Goal: Information Seeking & Learning: Learn about a topic

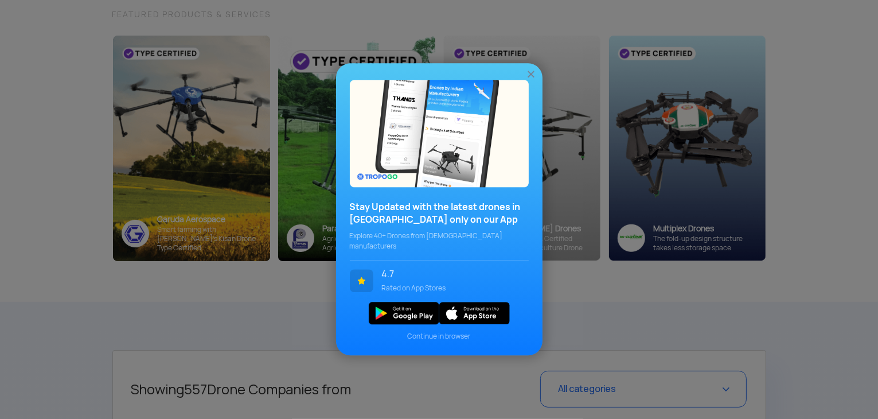
scroll to position [229, 0]
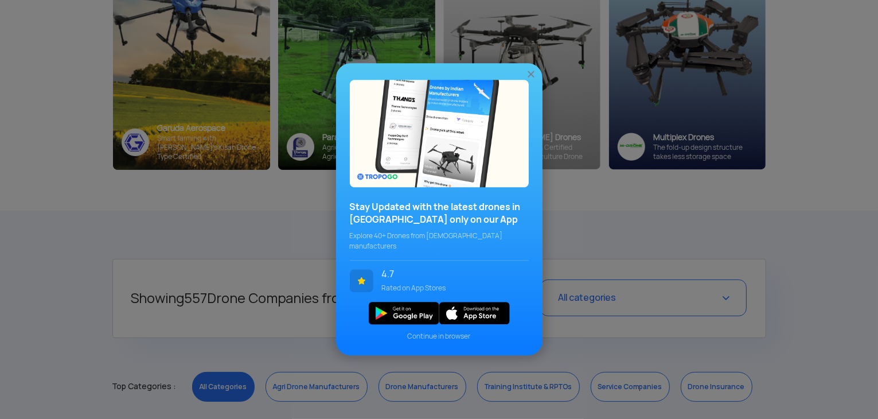
click at [533, 79] on img at bounding box center [530, 74] width 11 height 11
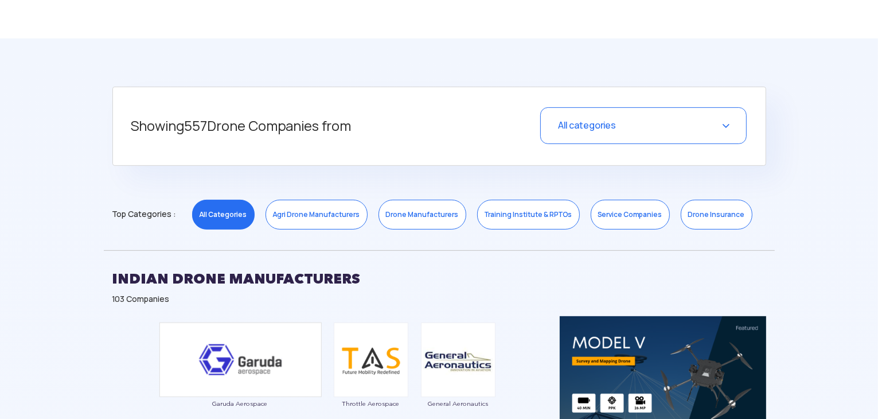
scroll to position [459, 0]
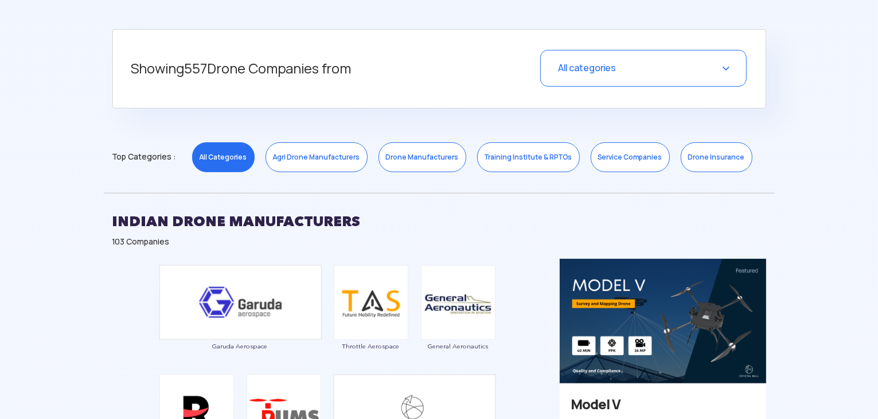
click at [306, 156] on link "Agri Drone Manufacturers" at bounding box center [317, 157] width 102 height 30
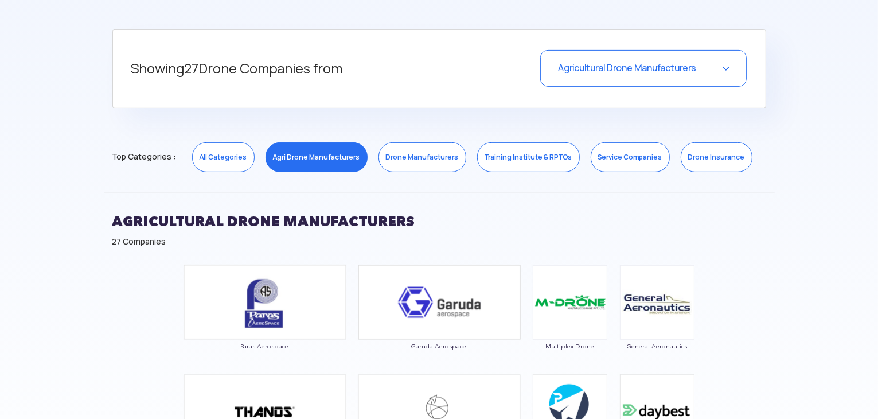
click at [410, 158] on link "Drone Manufacturers" at bounding box center [423, 157] width 88 height 30
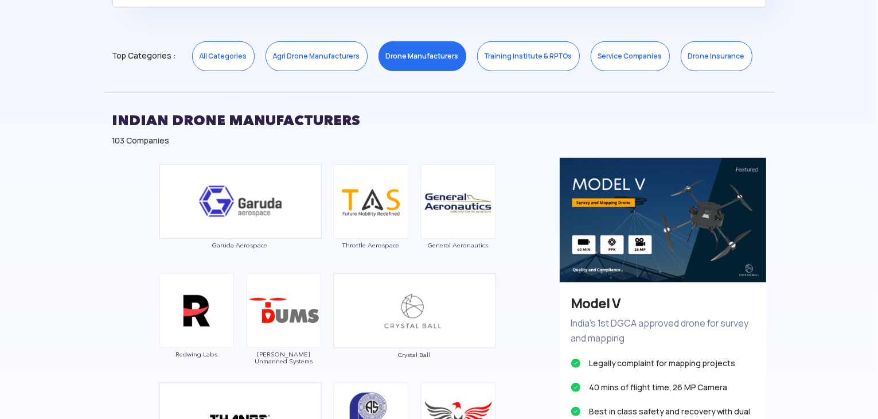
scroll to position [574, 0]
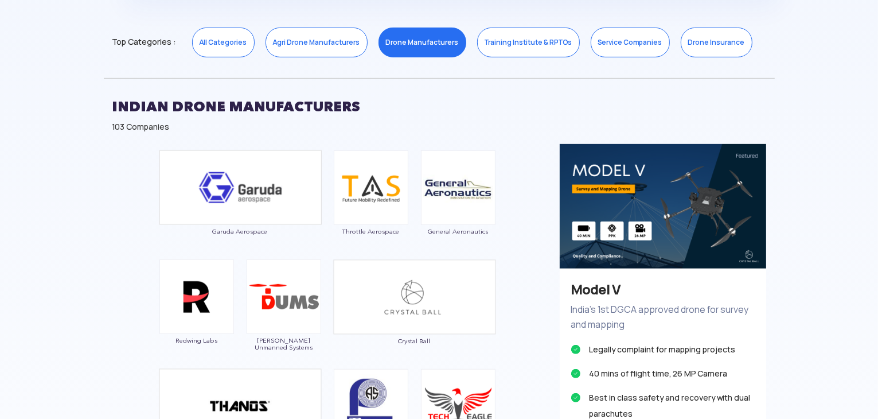
click at [279, 44] on link "Agri Drone Manufacturers" at bounding box center [317, 43] width 102 height 30
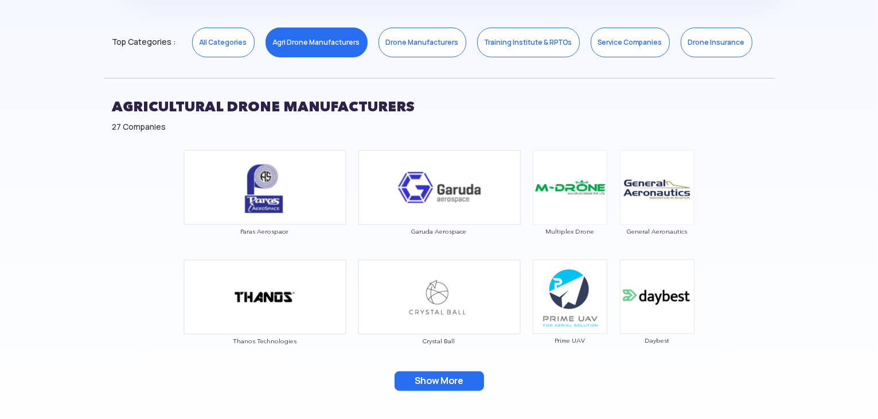
click at [428, 381] on button "Show More" at bounding box center [439, 381] width 89 height 20
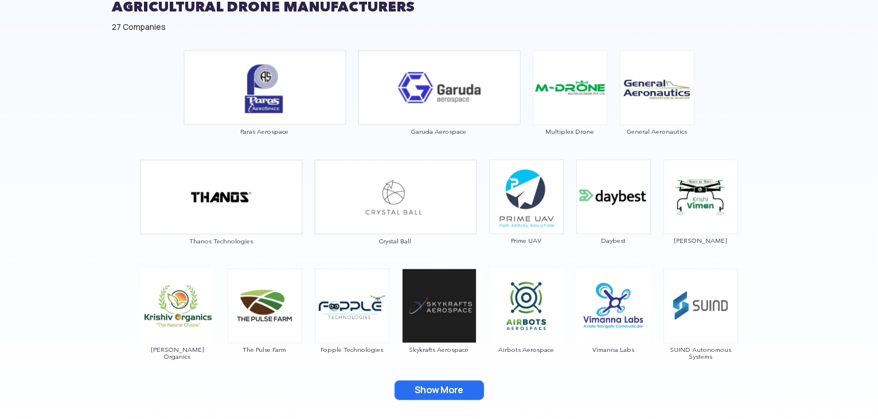
scroll to position [803, 0]
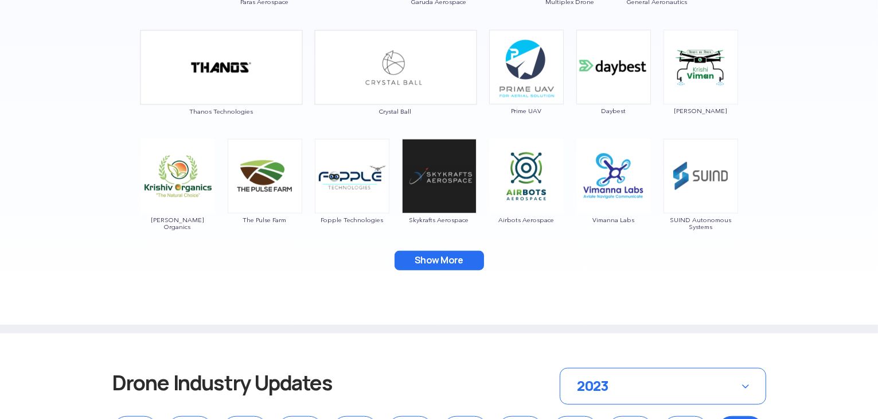
click at [441, 260] on button "Show More" at bounding box center [439, 261] width 89 height 20
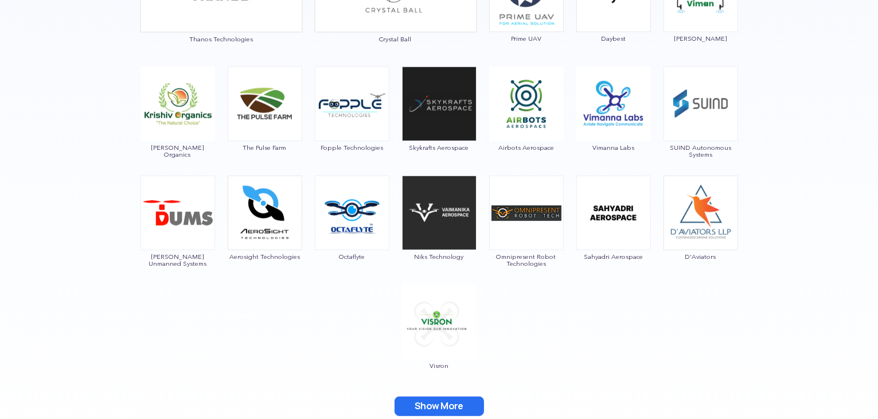
scroll to position [1032, 0]
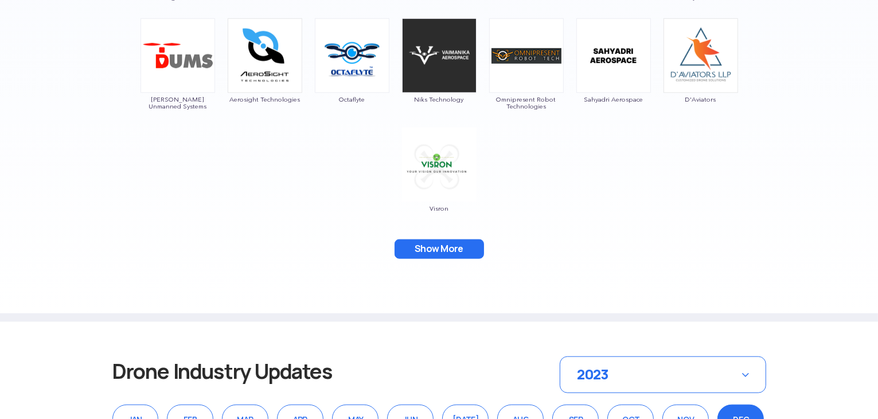
click at [454, 249] on button "Show More" at bounding box center [439, 249] width 89 height 20
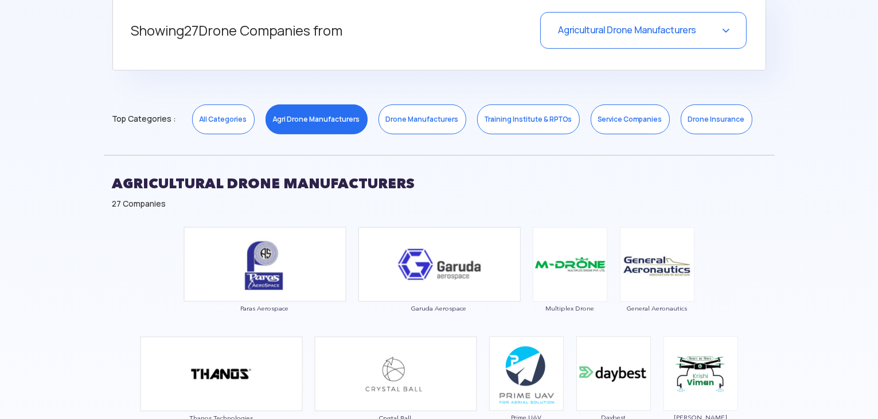
scroll to position [344, 0]
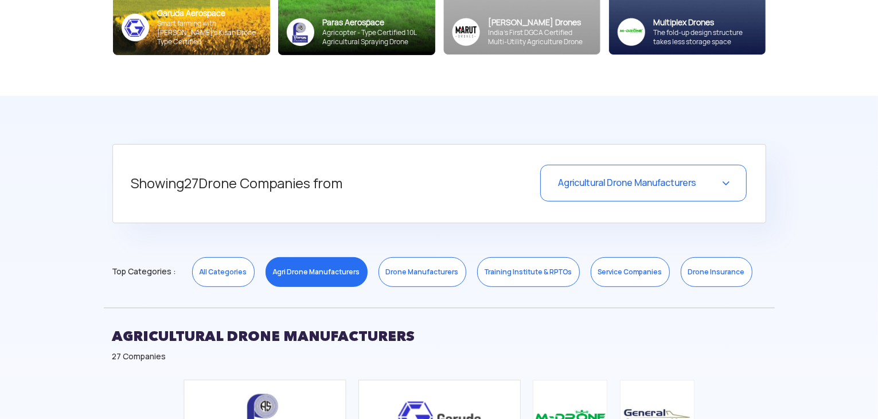
click at [428, 271] on link "Drone Manufacturers" at bounding box center [423, 272] width 88 height 30
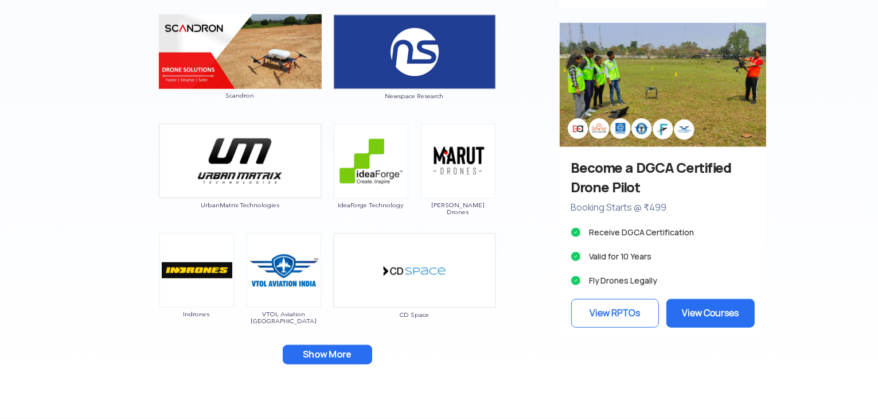
scroll to position [1147, 0]
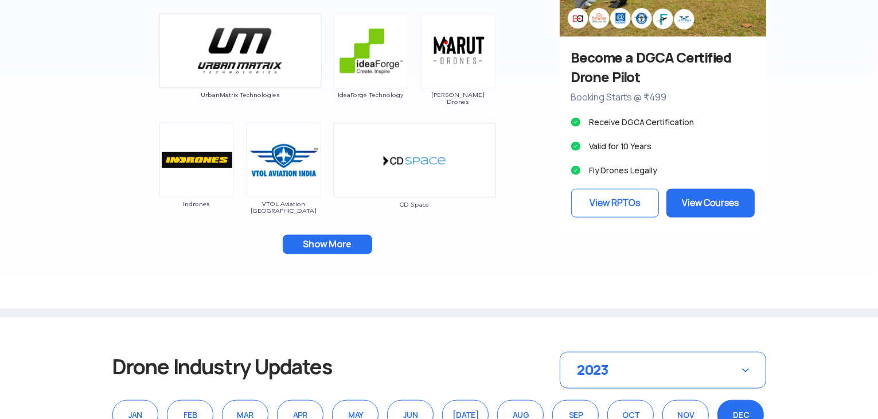
click at [341, 241] on button "Show More" at bounding box center [327, 245] width 89 height 20
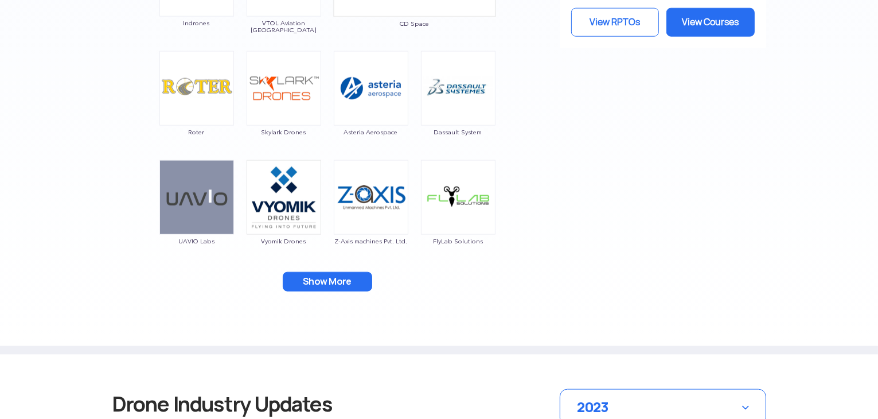
scroll to position [1434, 0]
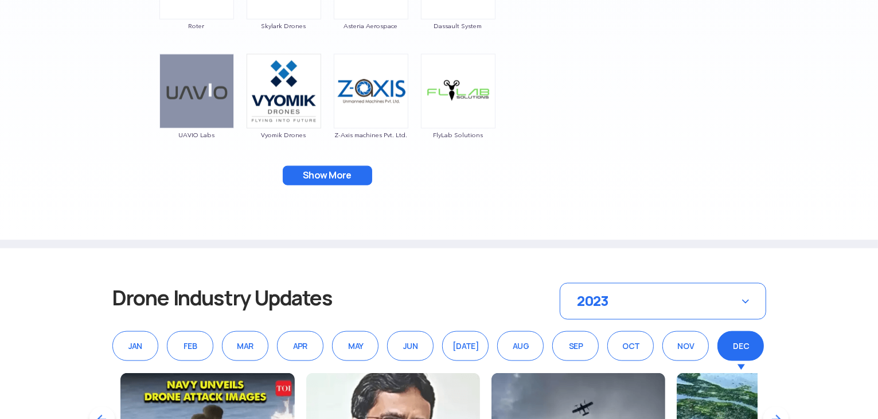
click at [322, 178] on button "Show More" at bounding box center [327, 176] width 89 height 20
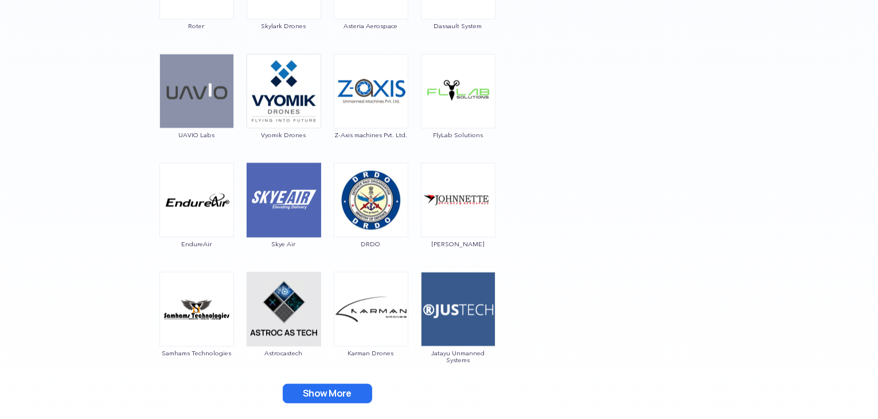
scroll to position [1491, 0]
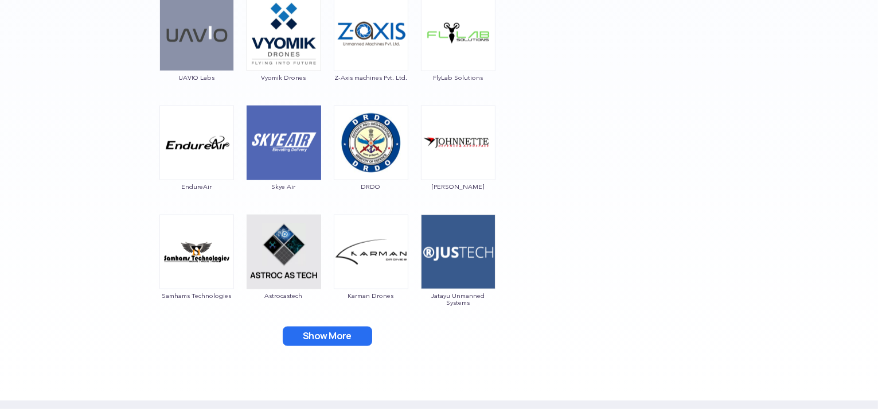
click at [324, 335] on button "Show More" at bounding box center [327, 336] width 89 height 20
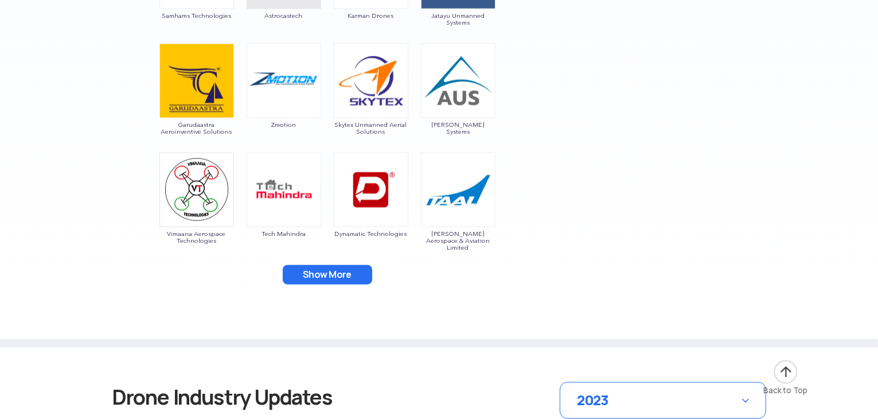
scroll to position [1778, 0]
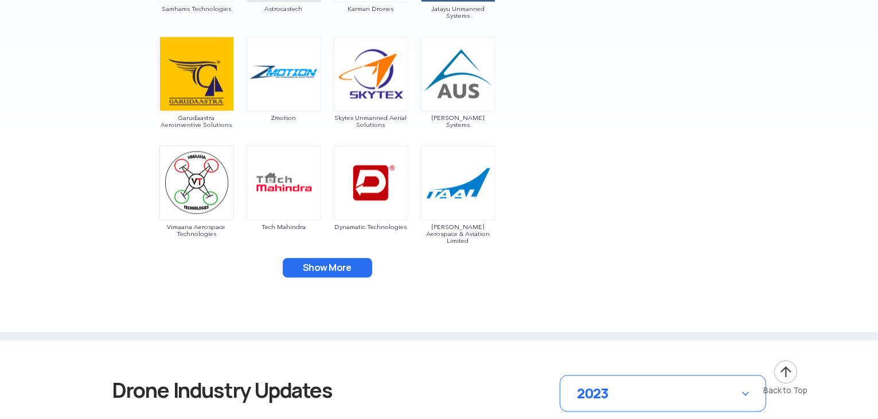
click at [329, 269] on button "Show More" at bounding box center [327, 268] width 89 height 20
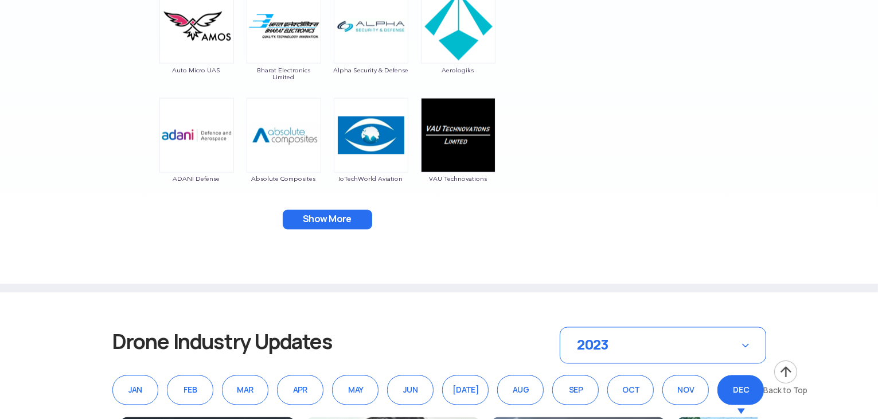
scroll to position [2065, 0]
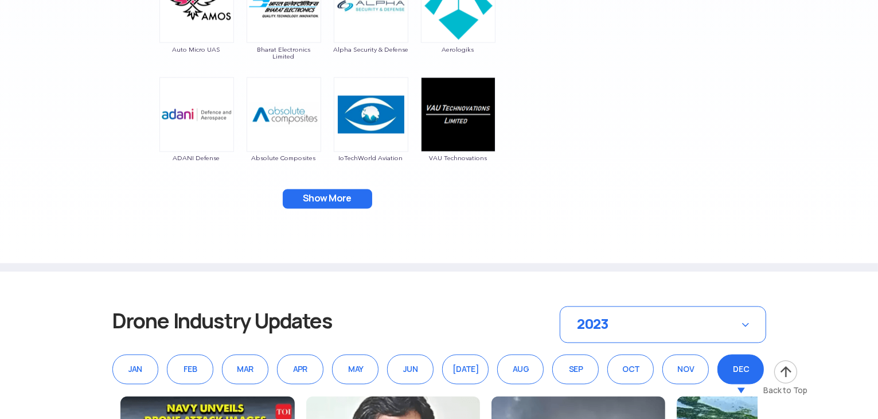
click at [320, 198] on button "Show More" at bounding box center [327, 199] width 89 height 20
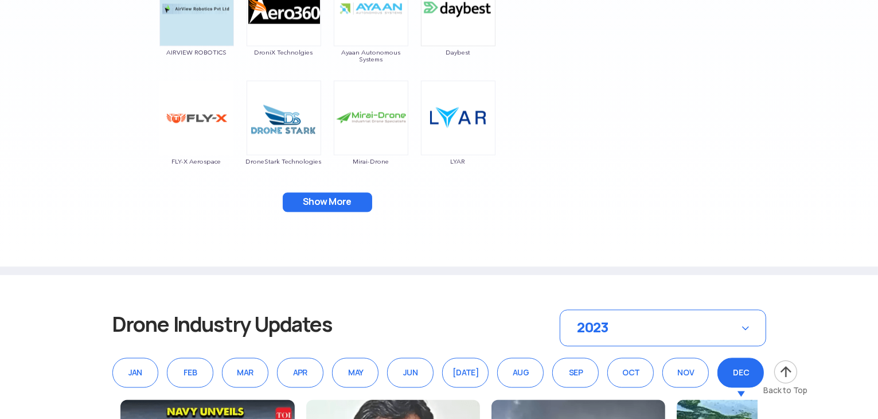
scroll to position [2294, 0]
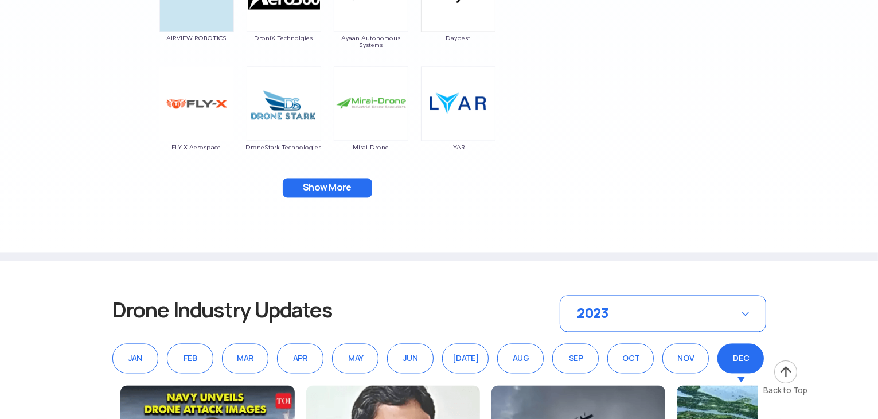
click at [320, 193] on button "Show More" at bounding box center [327, 188] width 89 height 20
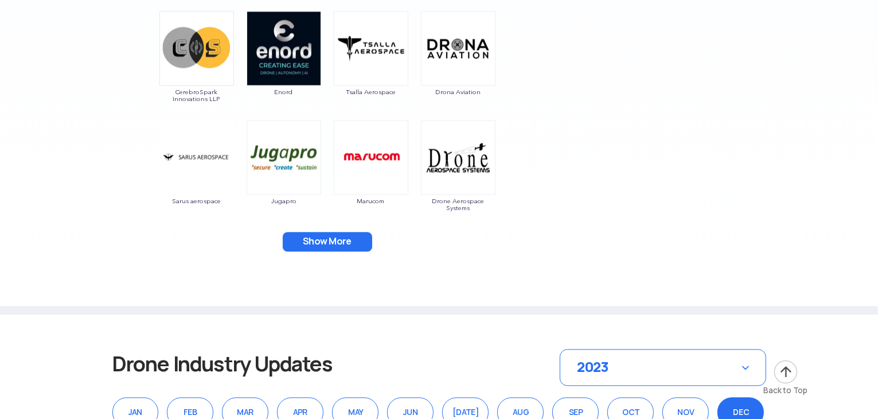
scroll to position [2467, 0]
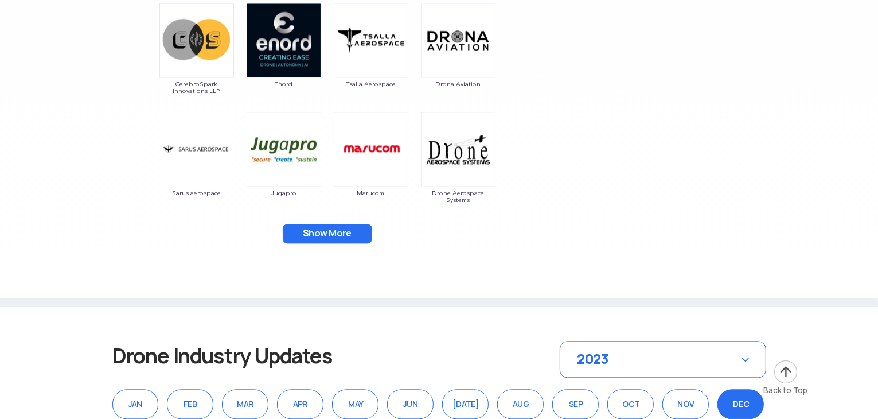
click at [322, 228] on button "Show More" at bounding box center [327, 234] width 89 height 20
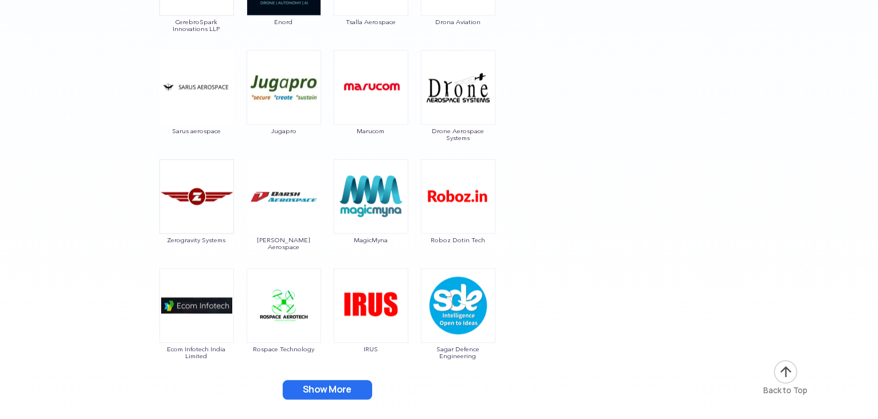
scroll to position [2639, 0]
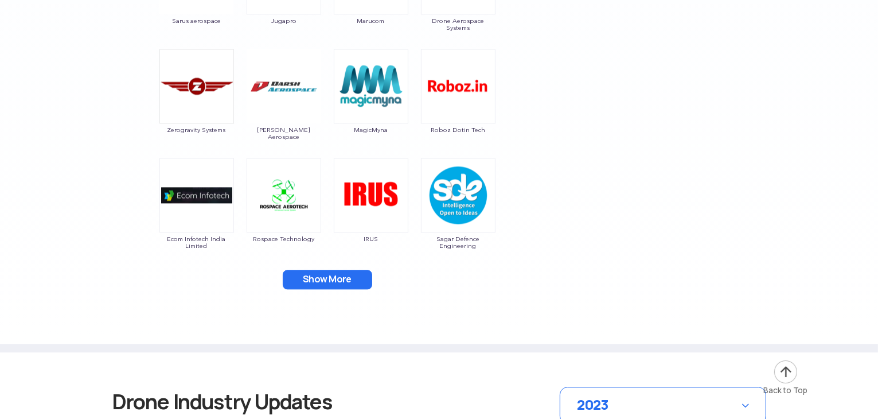
click at [322, 275] on button "Show More" at bounding box center [327, 280] width 89 height 20
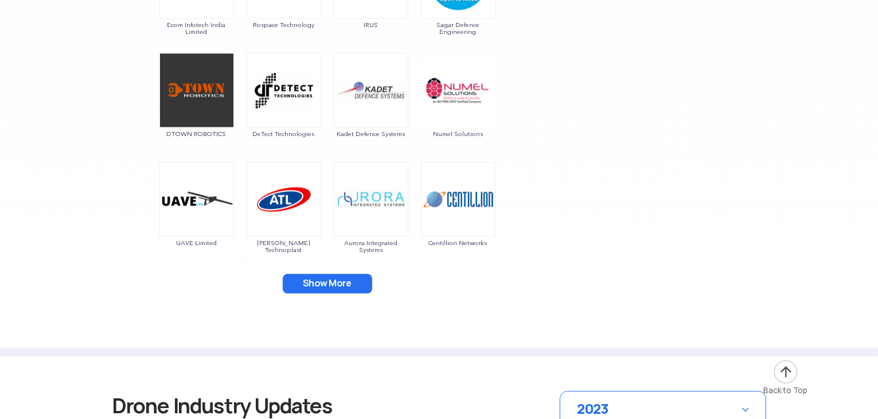
scroll to position [2868, 0]
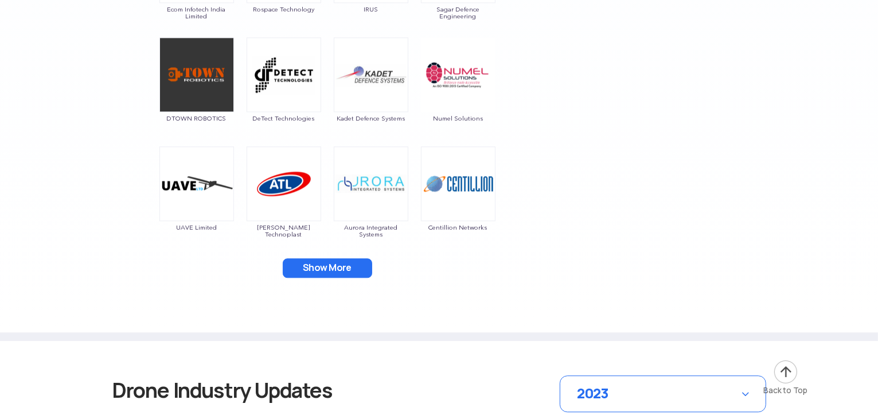
click at [327, 267] on button "Show More" at bounding box center [327, 268] width 89 height 20
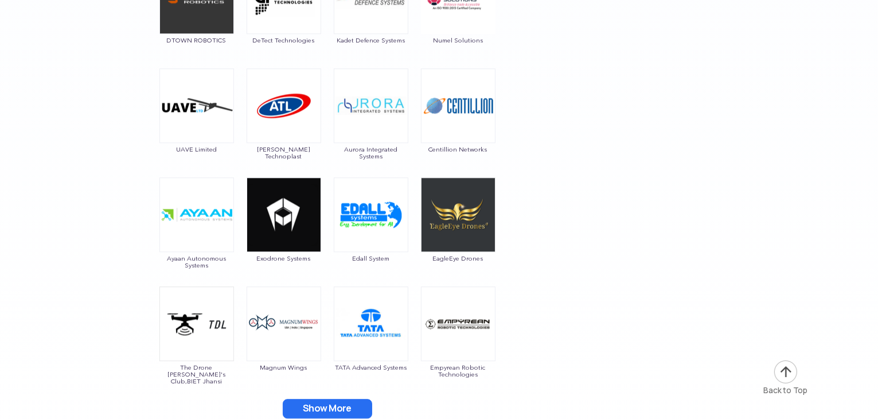
scroll to position [3097, 0]
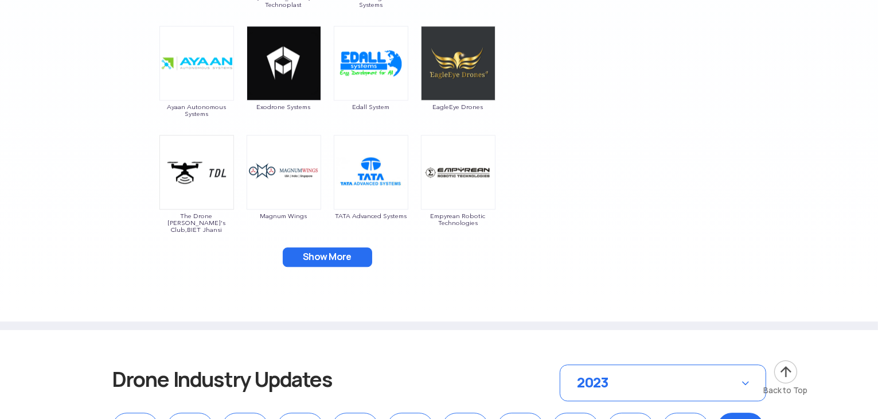
click at [340, 252] on button "Show More" at bounding box center [327, 257] width 89 height 20
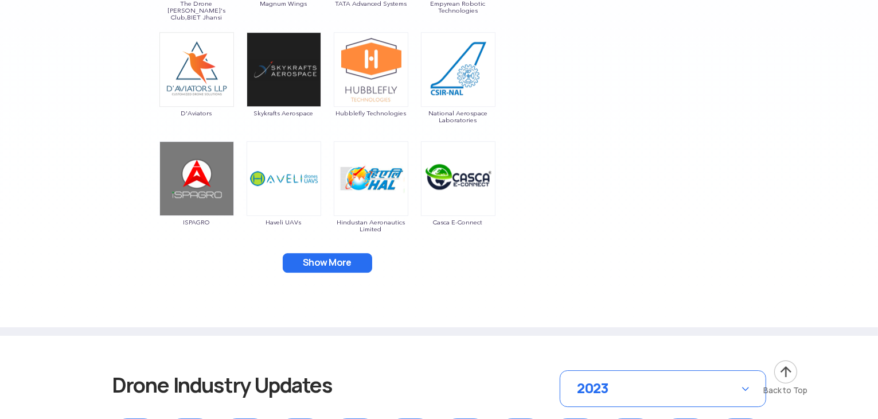
scroll to position [3327, 0]
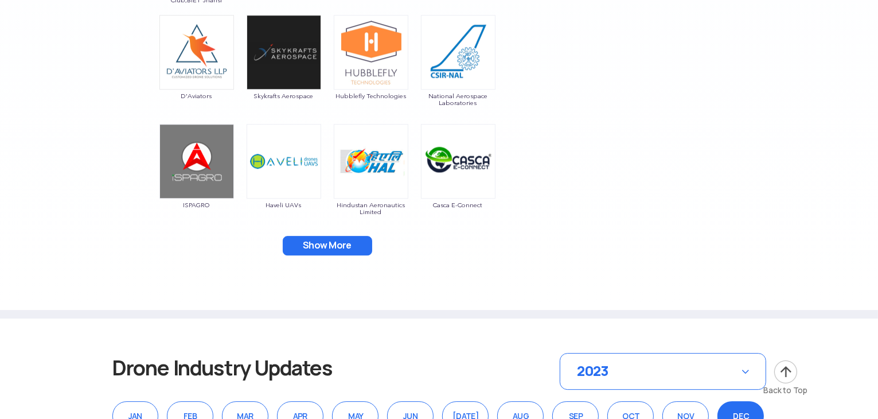
click at [329, 244] on button "Show More" at bounding box center [327, 246] width 89 height 20
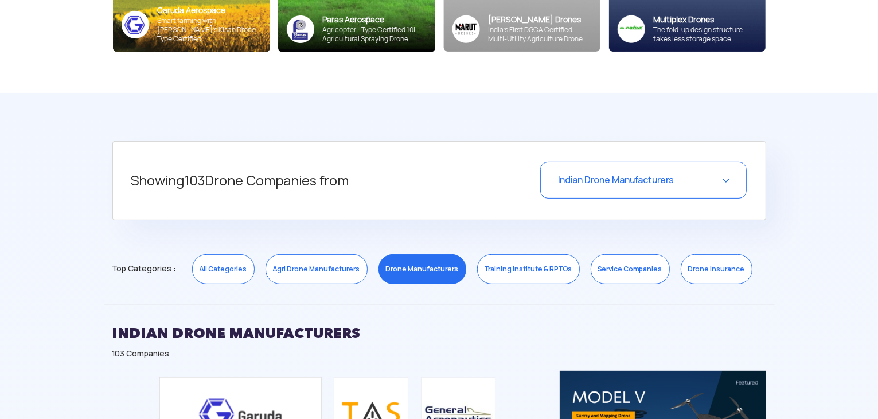
scroll to position [402, 0]
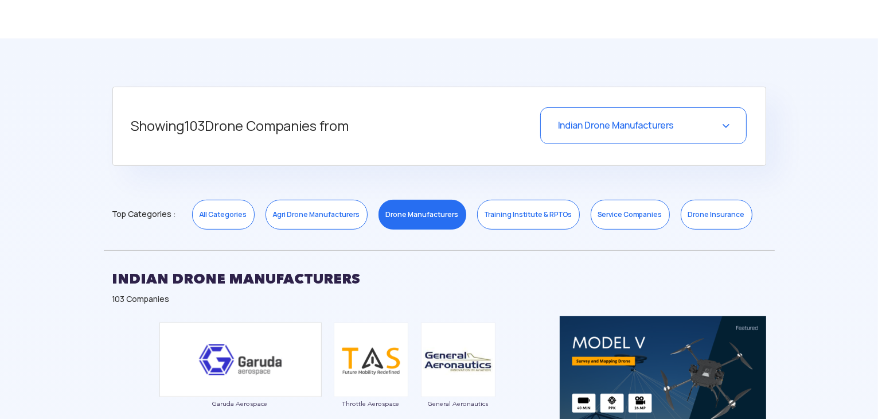
click at [685, 120] on div "Indian Drone Manufacturers" at bounding box center [643, 125] width 206 height 37
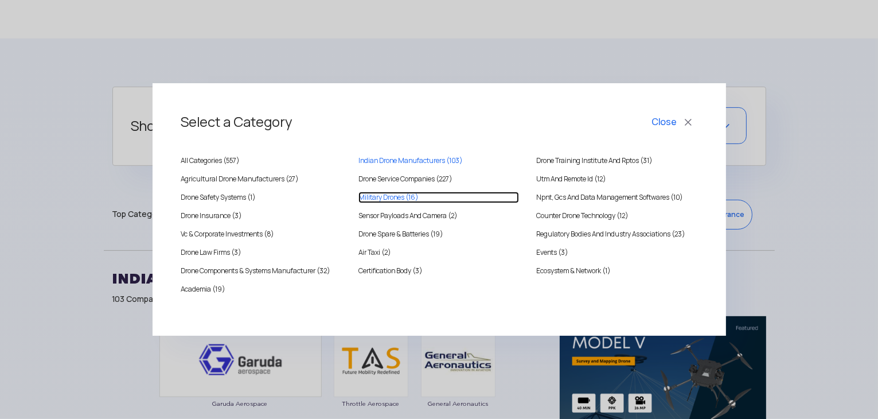
click at [383, 197] on Drones "Military Drones (16)" at bounding box center [439, 197] width 161 height 11
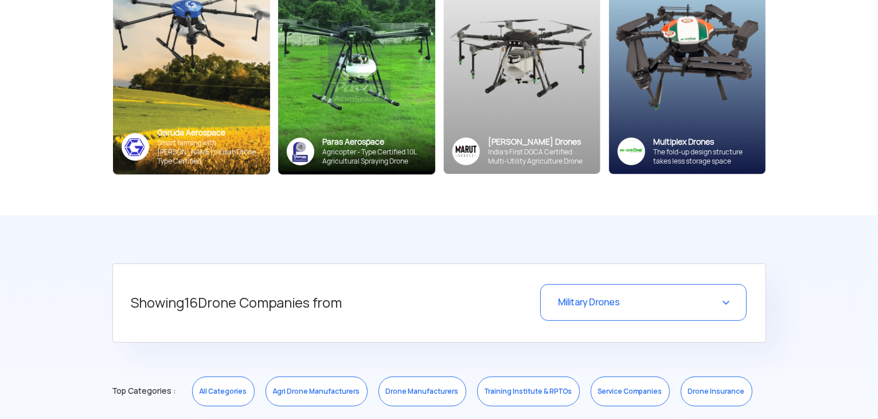
scroll to position [287, 0]
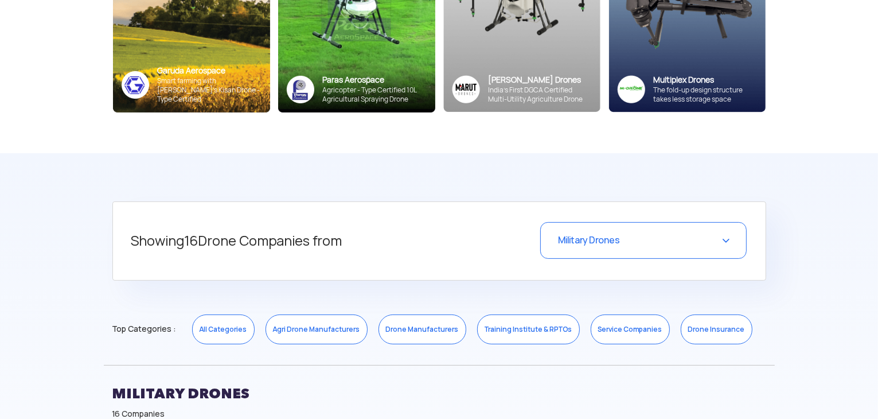
click at [655, 236] on div "Military Drones" at bounding box center [643, 240] width 206 height 37
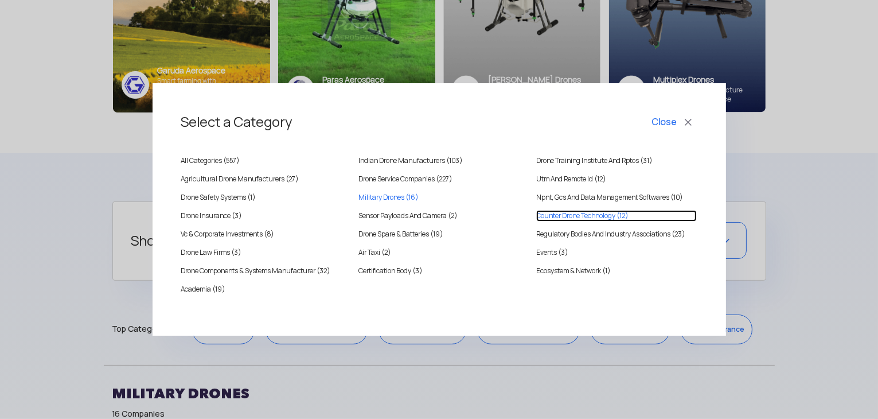
click at [559, 215] on Technology "Counter Drone Technology (12)" at bounding box center [616, 215] width 161 height 11
